Goal: Check status

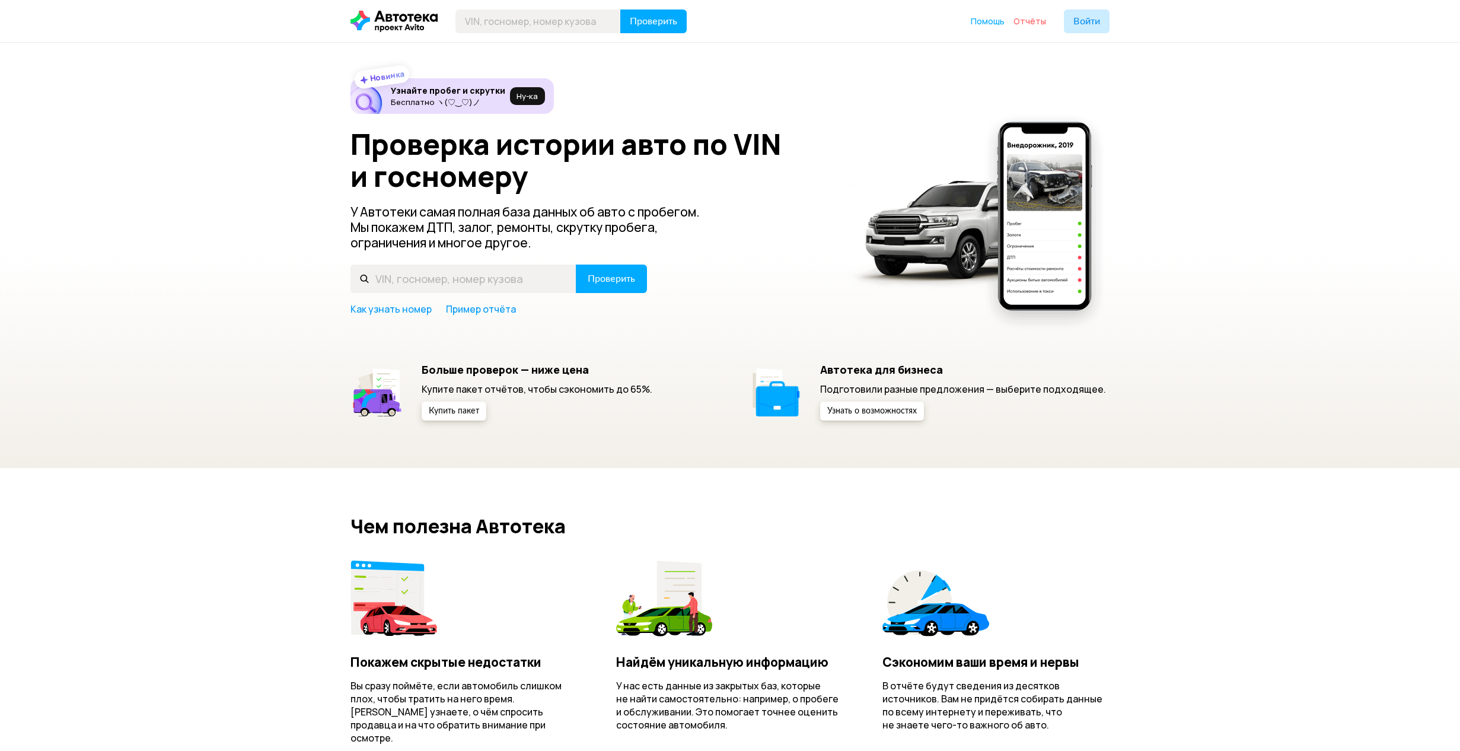
click at [1030, 23] on span "Отчёты" at bounding box center [1029, 20] width 33 height 11
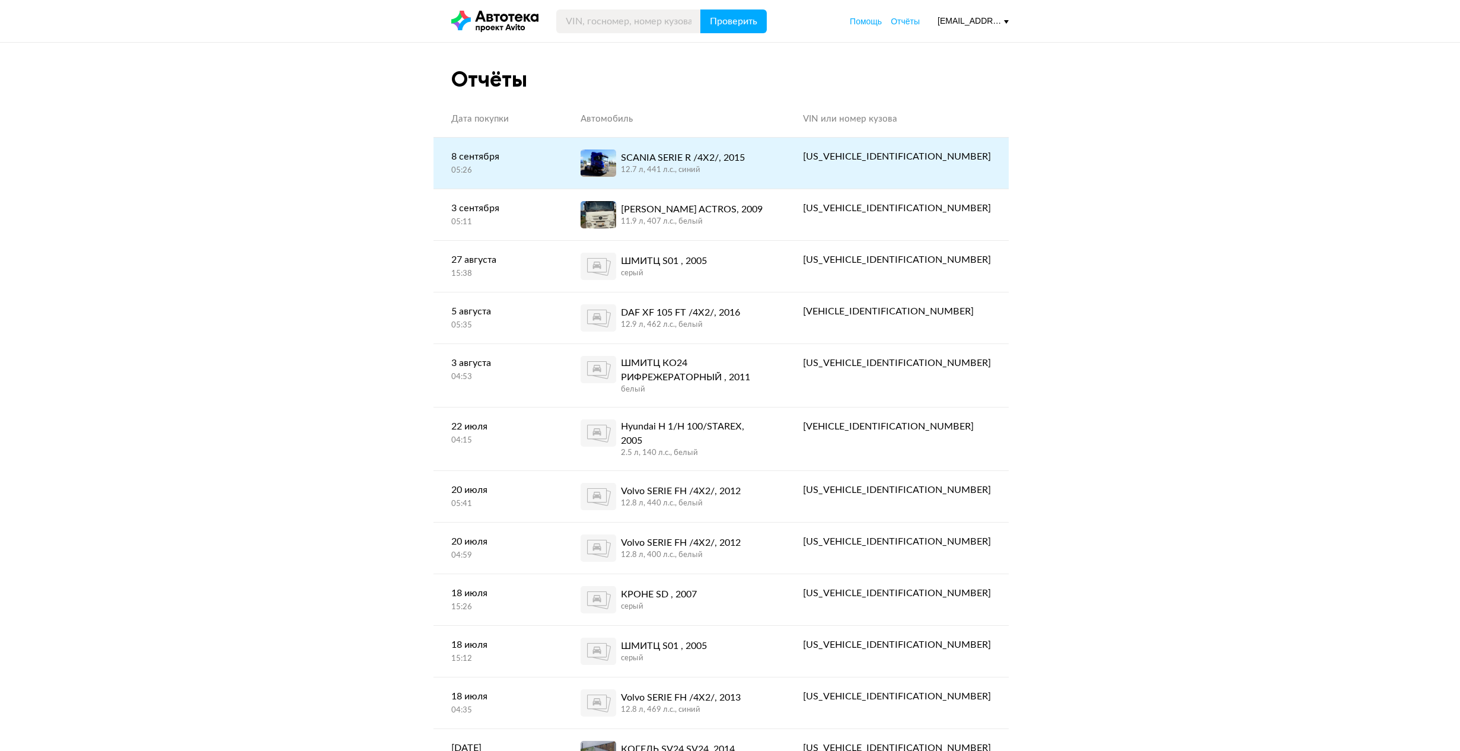
click at [705, 160] on div "SCANIA SERIE R /4X2/, 2015" at bounding box center [683, 158] width 124 height 14
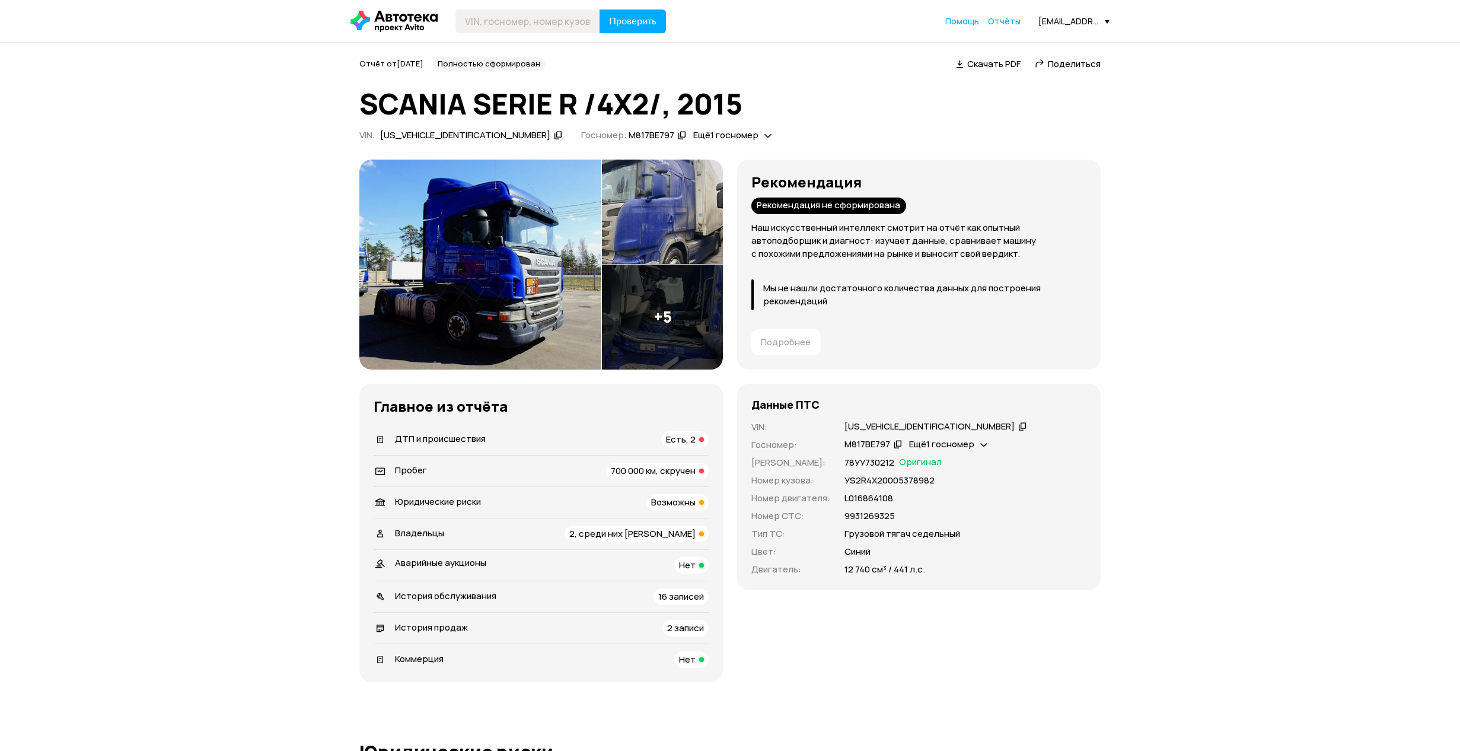
click at [501, 294] on img at bounding box center [480, 265] width 242 height 210
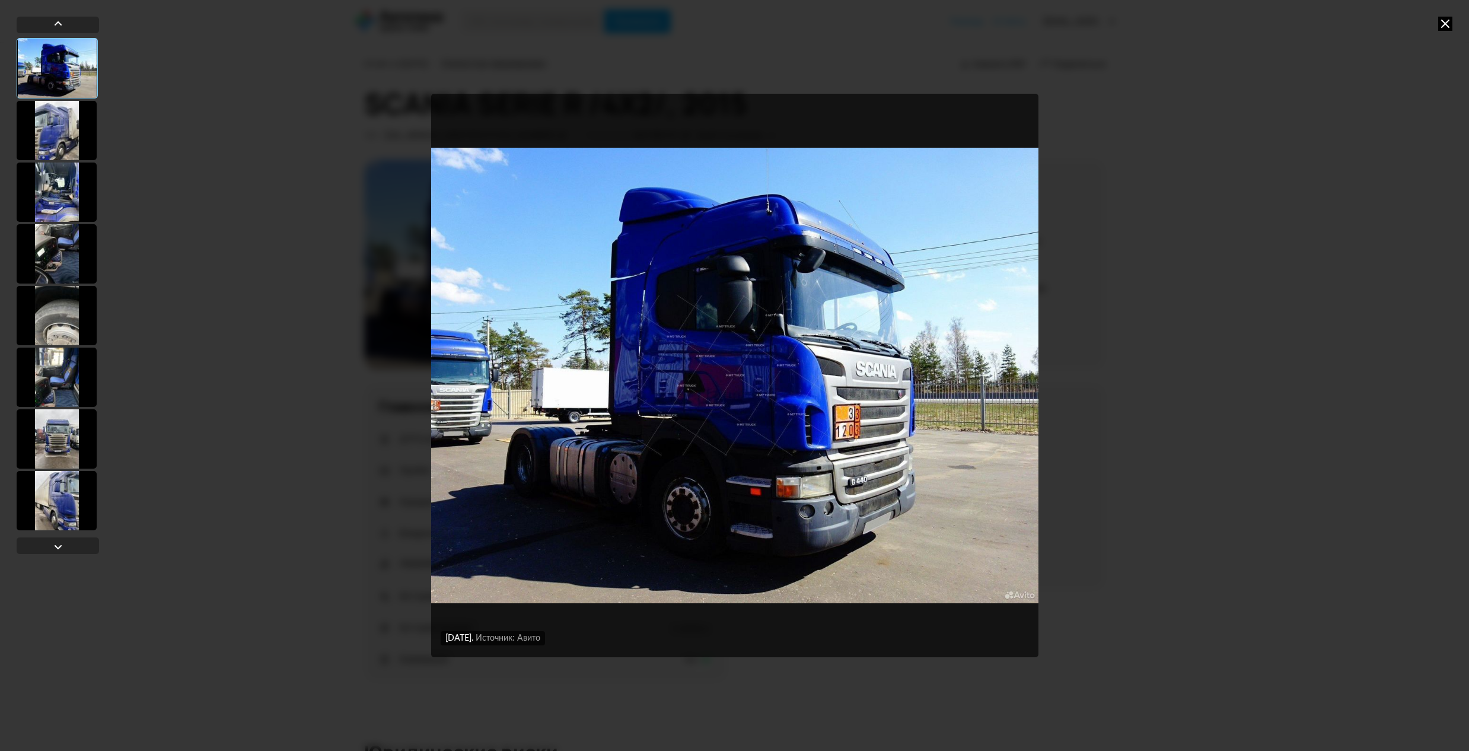
click at [40, 132] on div at bounding box center [57, 130] width 80 height 59
